Goal: Task Accomplishment & Management: Use online tool/utility

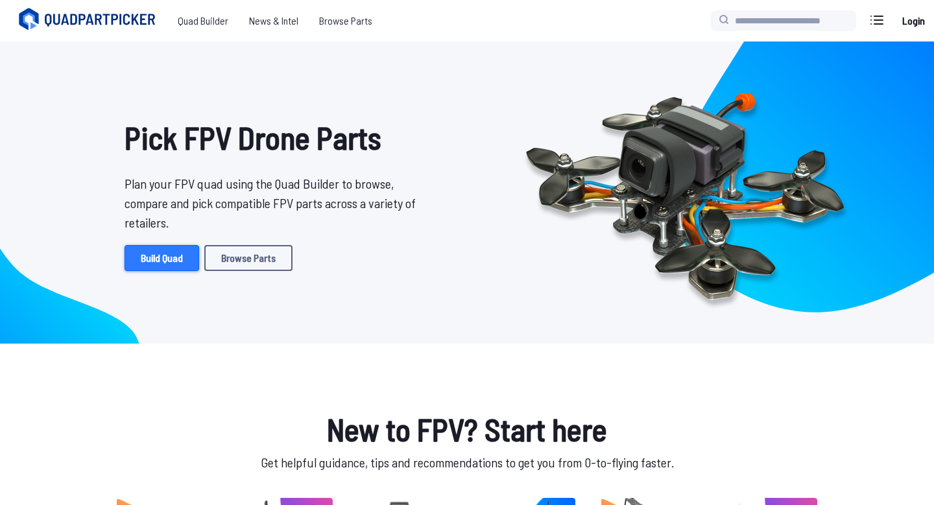
click at [171, 260] on link "Build Quad" at bounding box center [162, 258] width 75 height 26
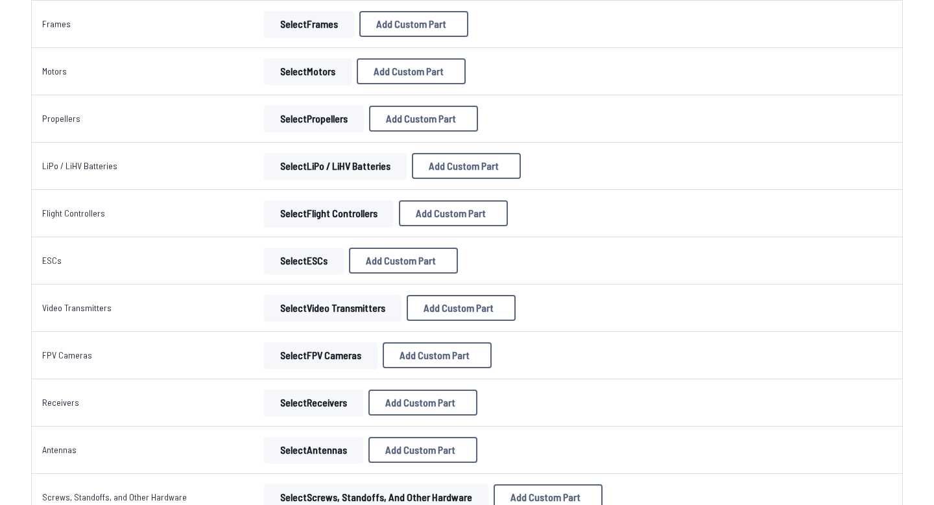
scroll to position [238, 0]
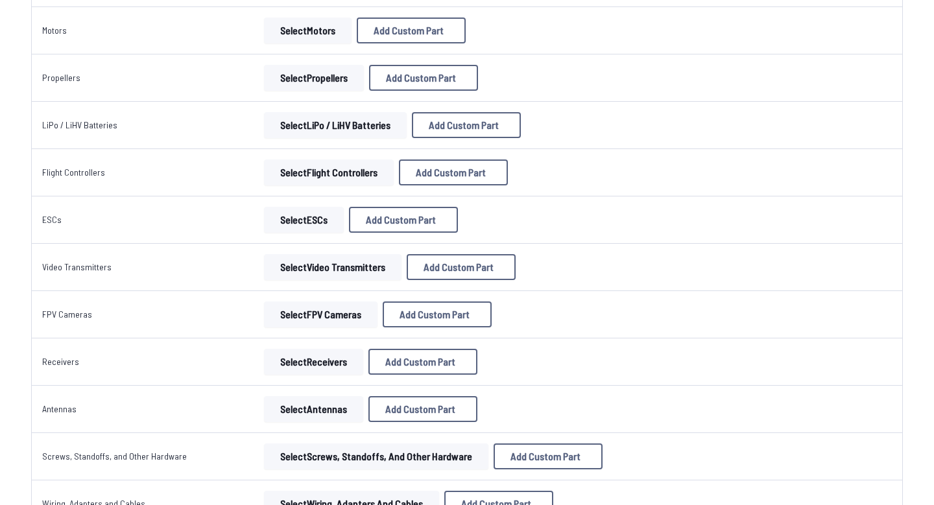
click at [376, 263] on button "Select Video Transmitters" at bounding box center [333, 267] width 138 height 26
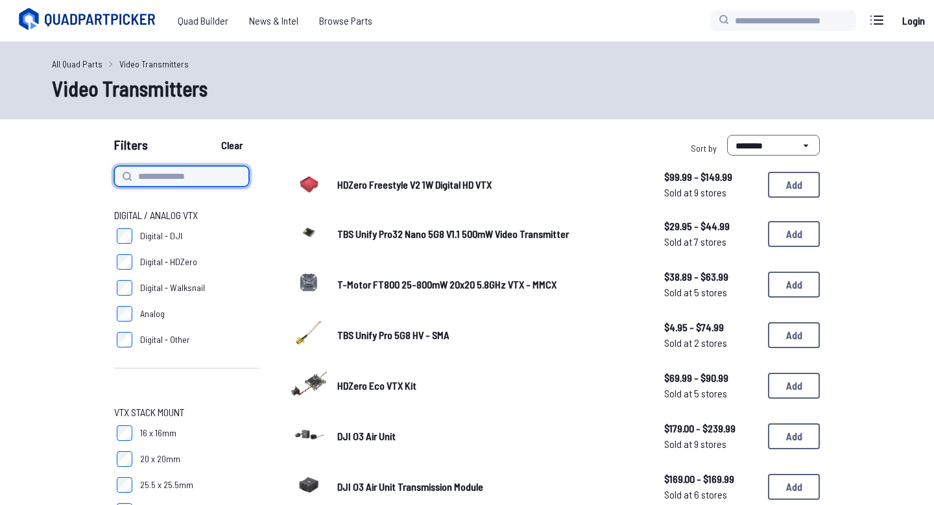
click at [189, 176] on input at bounding box center [181, 176] width 135 height 21
click at [136, 310] on label "Analog" at bounding box center [186, 314] width 145 height 26
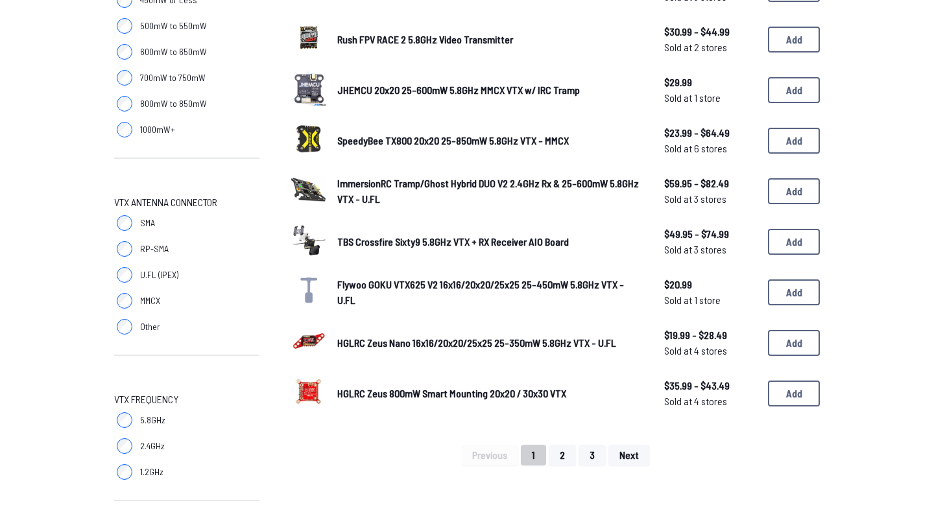
scroll to position [800, 0]
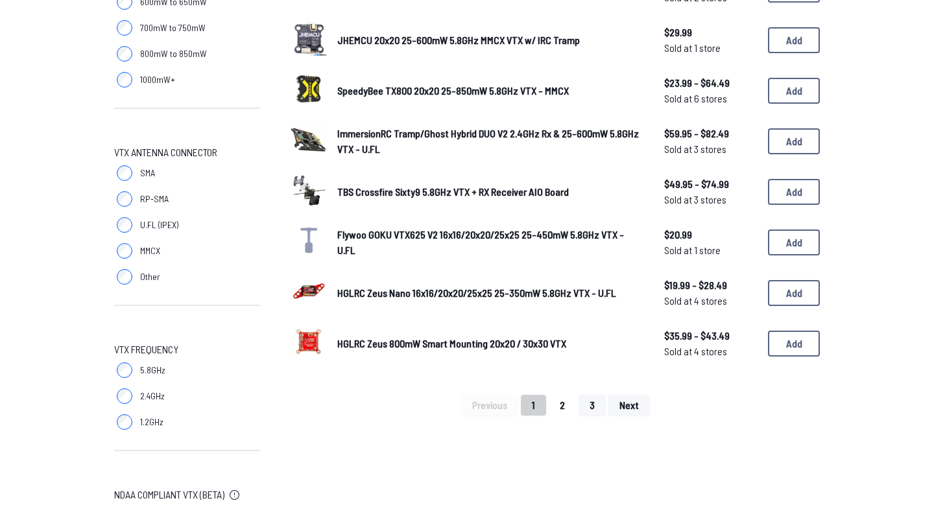
click at [562, 400] on button "2" at bounding box center [562, 405] width 27 height 21
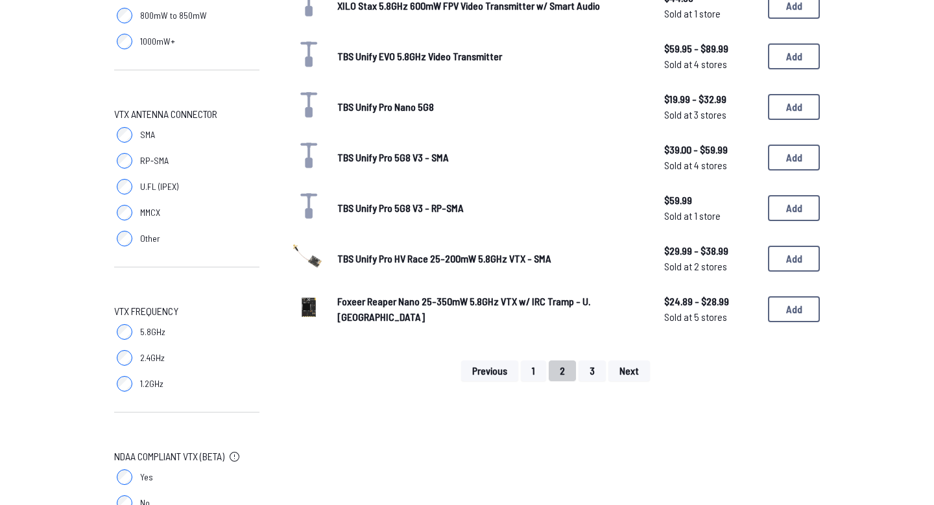
scroll to position [849, 0]
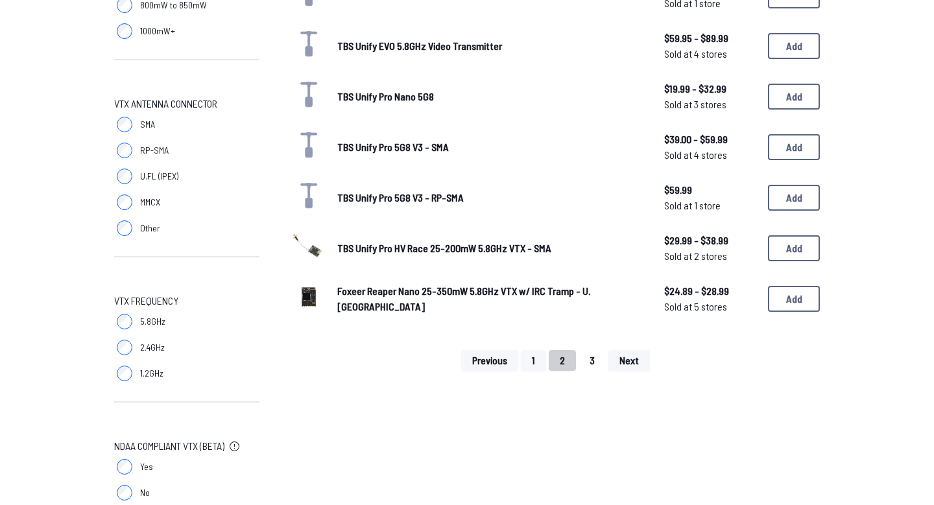
click at [588, 351] on button "3" at bounding box center [592, 360] width 27 height 21
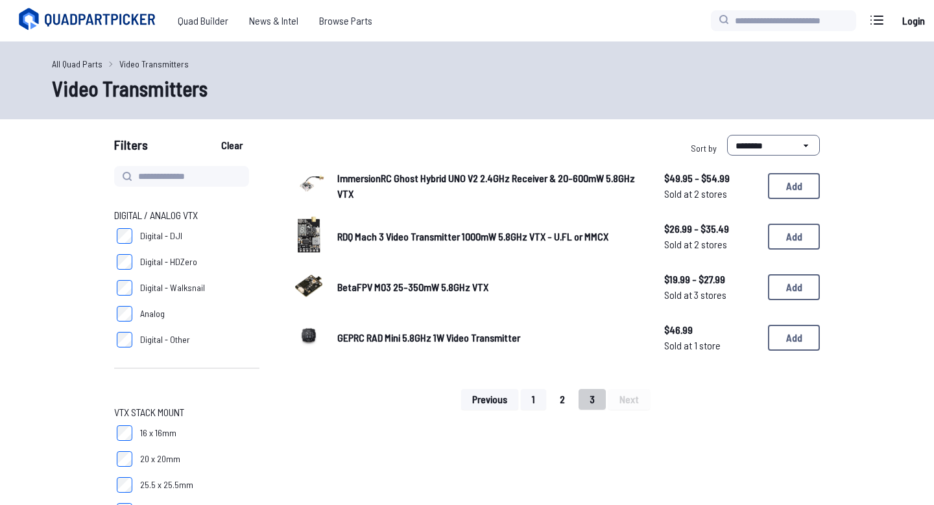
click at [566, 399] on button "2" at bounding box center [562, 399] width 27 height 21
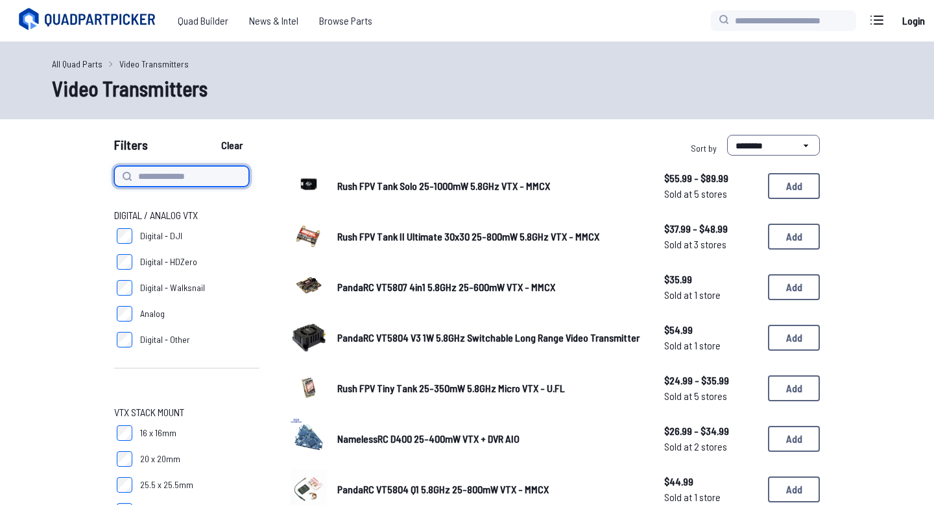
click at [189, 167] on input at bounding box center [181, 176] width 135 height 21
type input "******"
click at [210, 135] on button "Clear" at bounding box center [231, 145] width 43 height 21
type input "******"
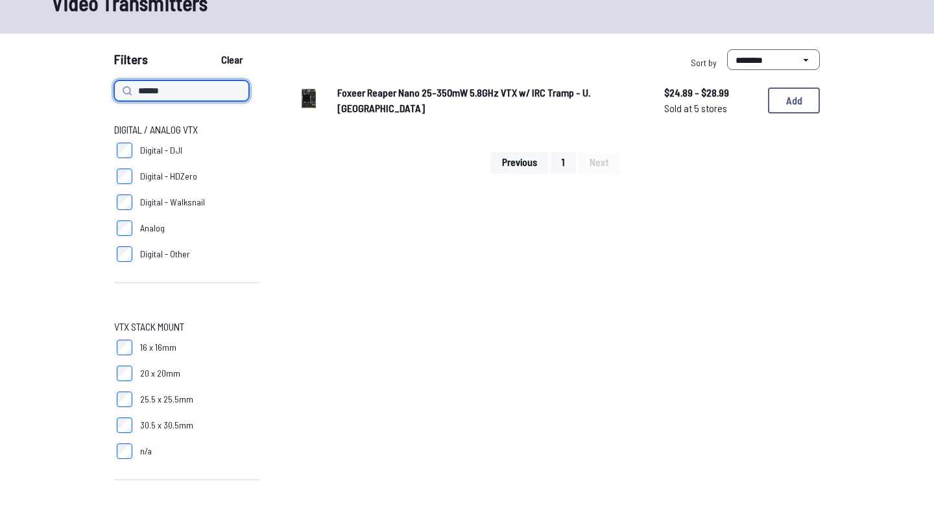
scroll to position [72, 0]
